Goal: Obtain resource: Obtain resource

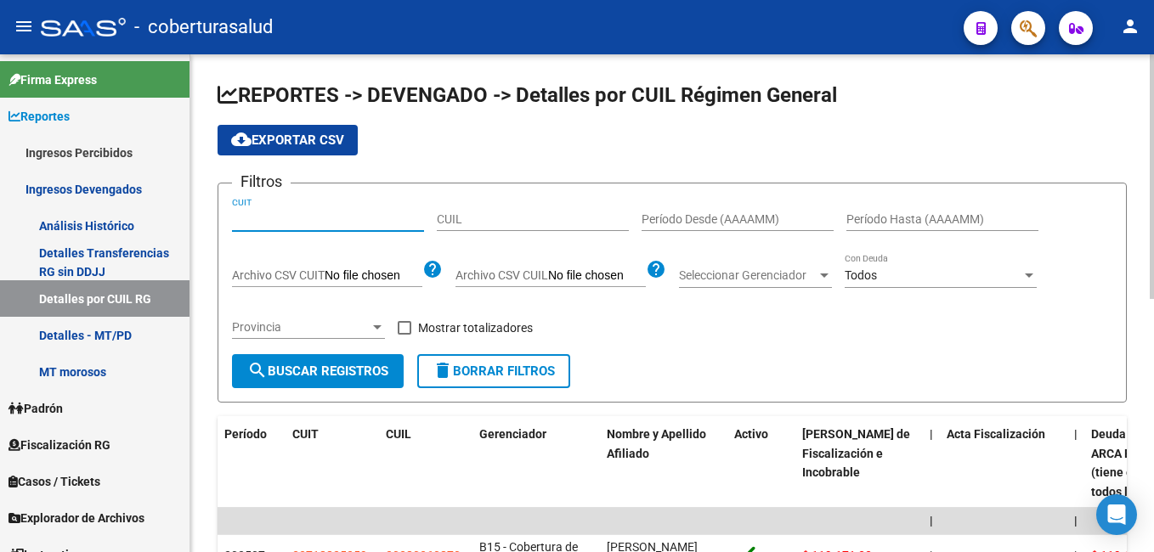
click at [239, 219] on input "CUIT" at bounding box center [328, 219] width 192 height 14
paste input "30-71407958-8"
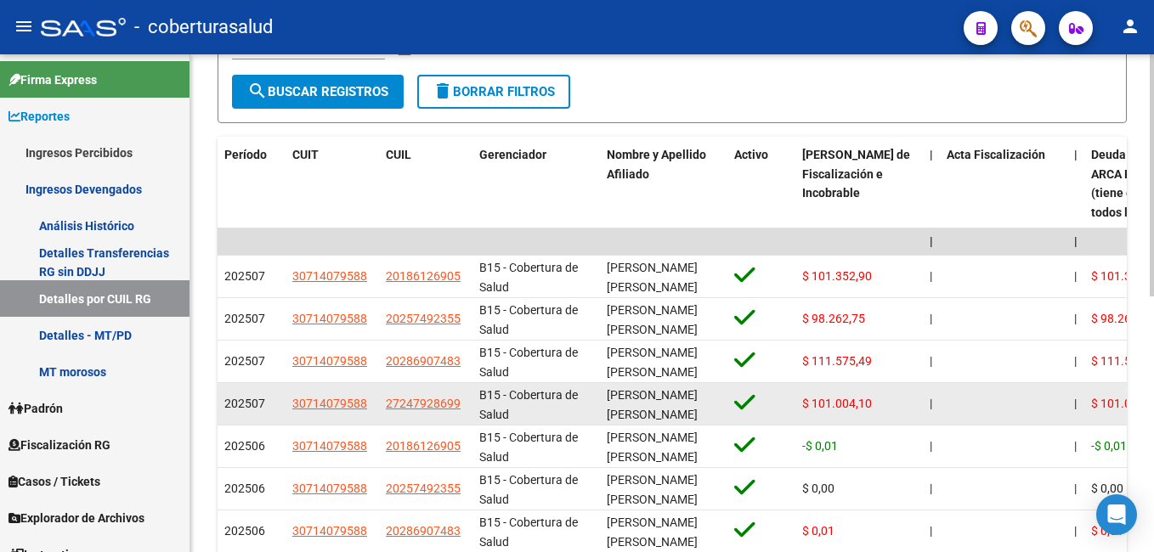
scroll to position [255, 0]
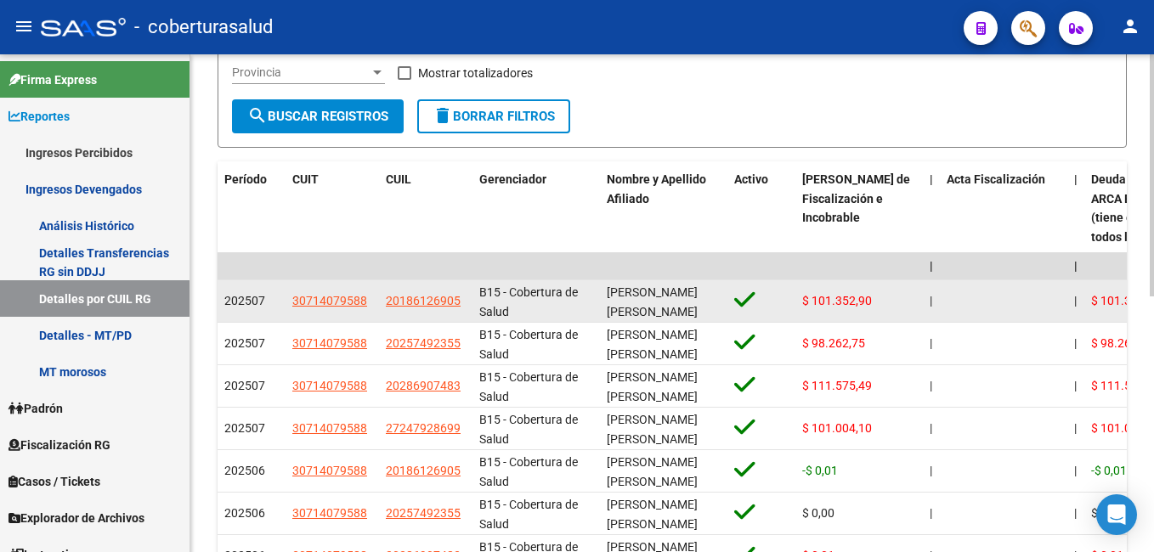
type input "30-71407958-8"
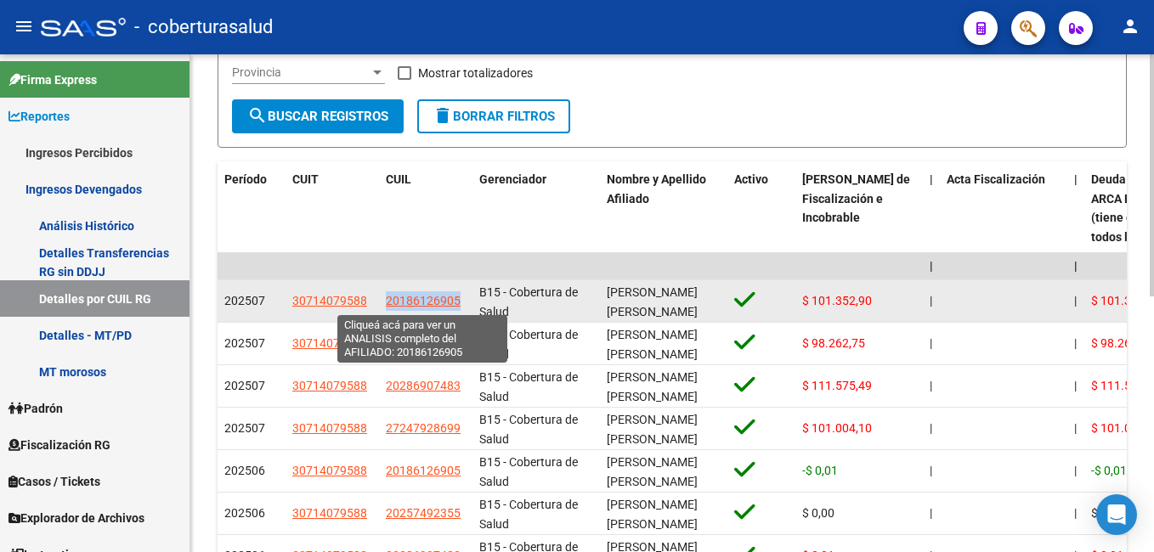
drag, startPoint x: 387, startPoint y: 302, endPoint x: 455, endPoint y: 301, distance: 68.8
click at [455, 301] on span "20186126905" at bounding box center [423, 301] width 75 height 14
copy span "20186126905"
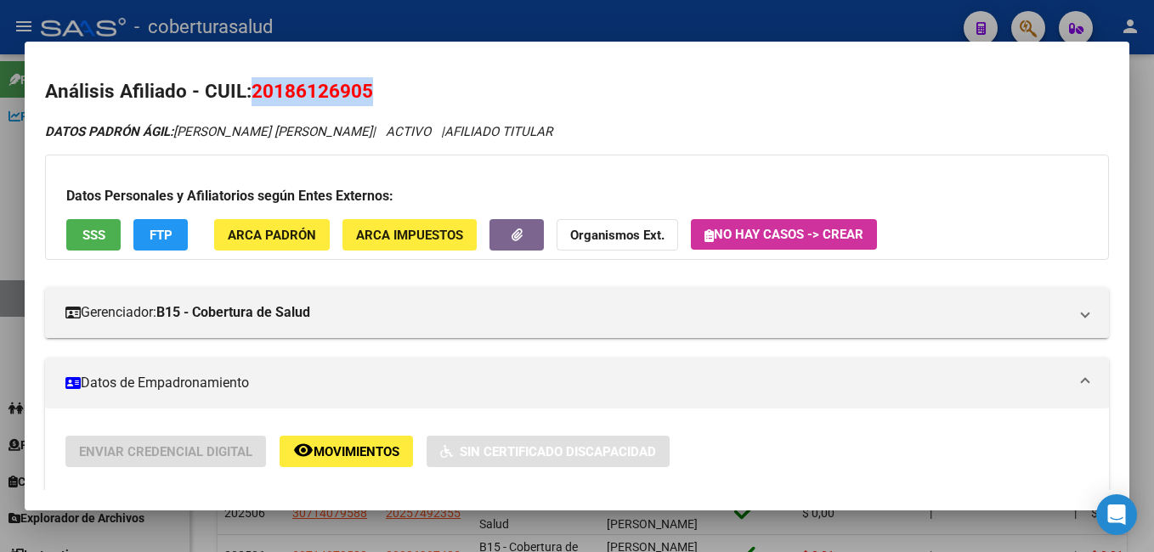
drag, startPoint x: 265, startPoint y: 87, endPoint x: 375, endPoint y: 90, distance: 109.7
click at [375, 90] on h2 "Análisis Afiliado - CUIL: 20186126905" at bounding box center [577, 91] width 1064 height 29
copy span "20186126905"
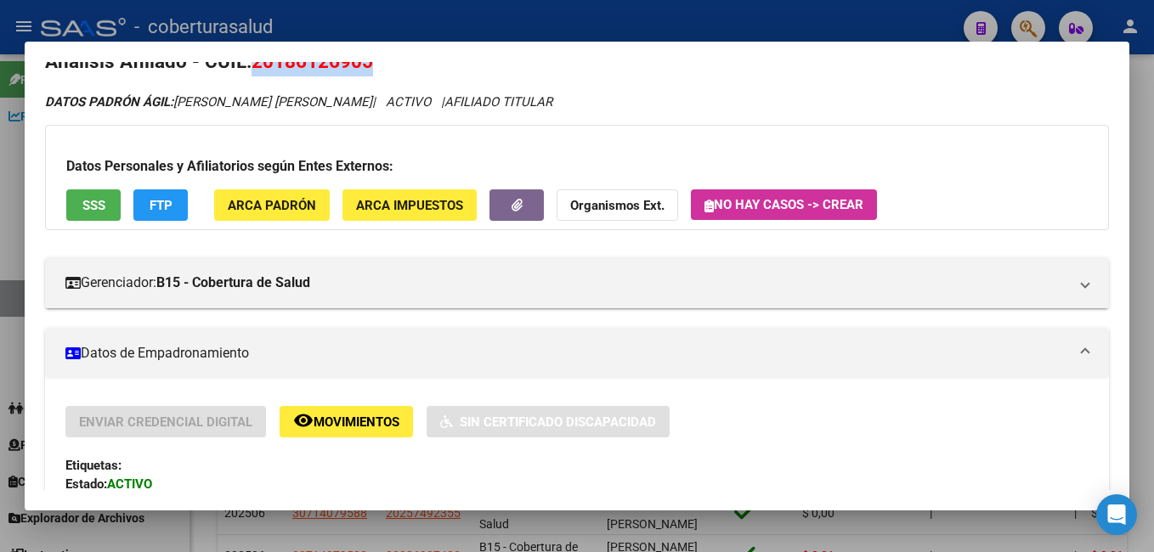
scroll to position [0, 0]
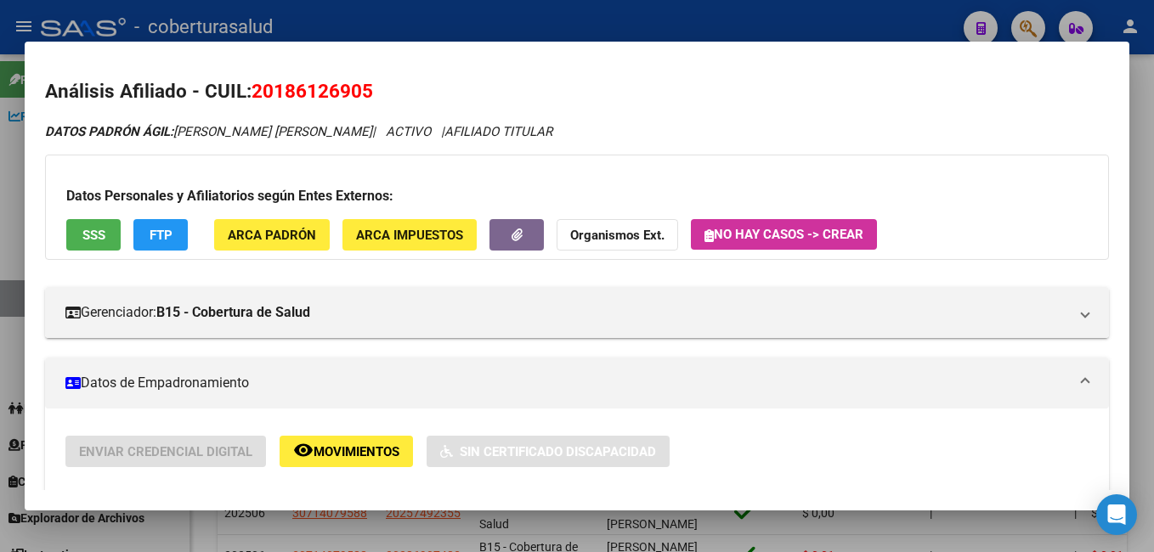
click at [540, 12] on div at bounding box center [577, 276] width 1154 height 552
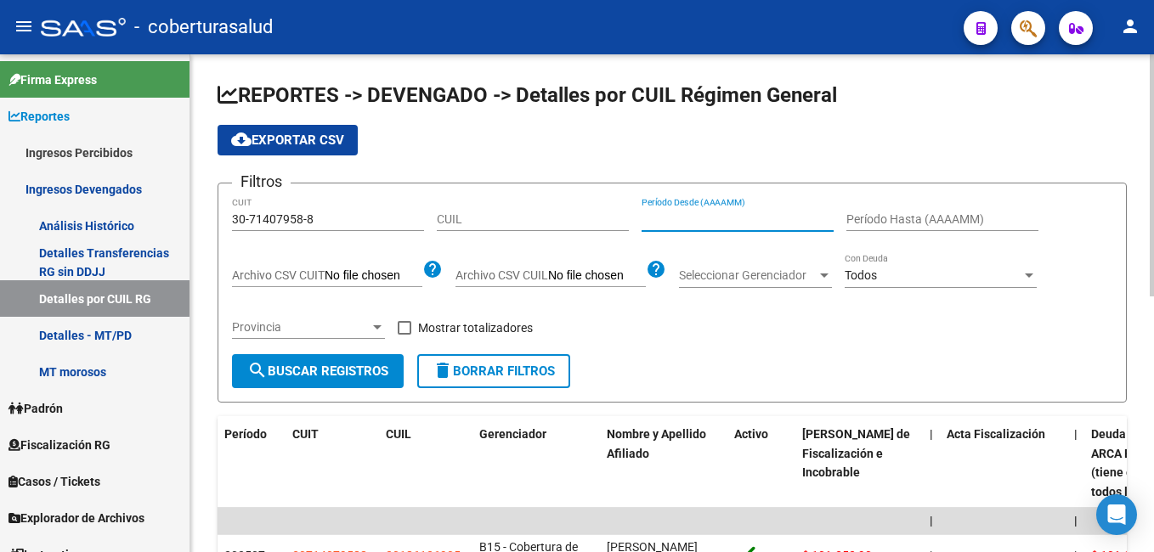
click at [649, 217] on input "Período Desde (AAAAMM)" at bounding box center [738, 219] width 192 height 14
click at [677, 217] on input "202506" at bounding box center [738, 219] width 192 height 14
type input "202507"
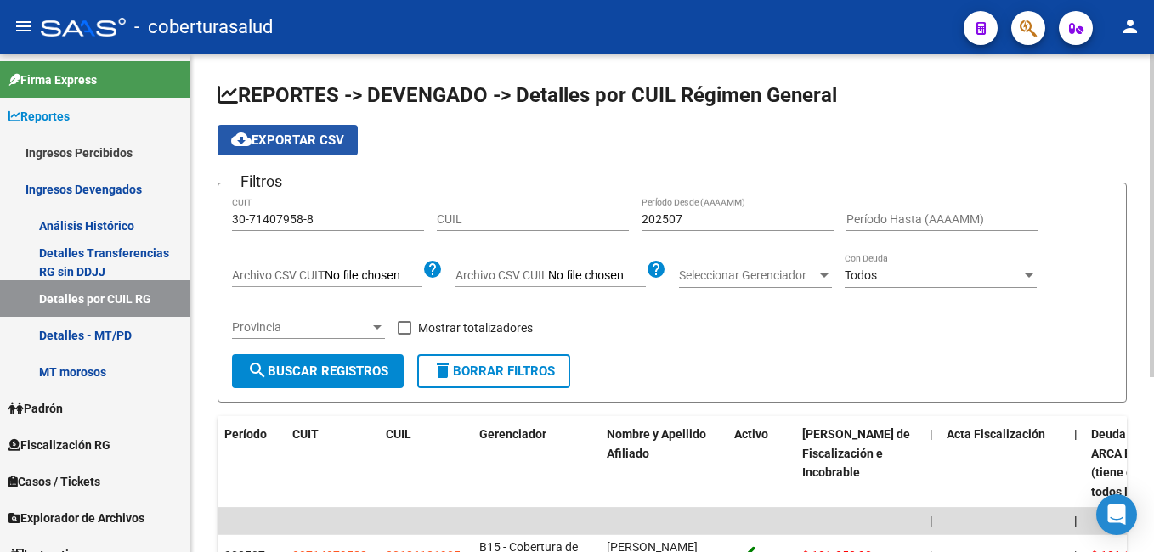
click at [277, 135] on span "cloud_download Exportar CSV" at bounding box center [287, 140] width 113 height 15
